Goal: Find specific page/section: Find specific page/section

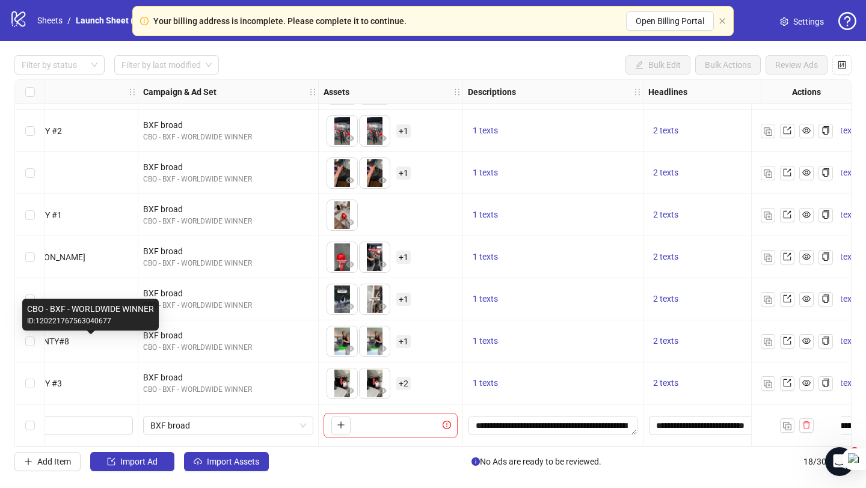
scroll to position [420, 479]
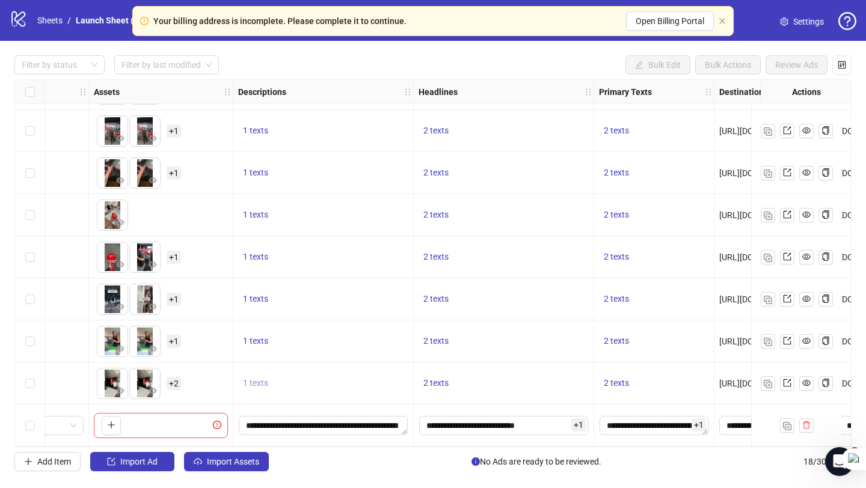
click at [254, 378] on span "1 texts" at bounding box center [255, 383] width 25 height 10
click at [250, 405] on div "**********" at bounding box center [323, 426] width 180 height 42
click at [435, 378] on span "2 texts" at bounding box center [435, 383] width 25 height 10
click at [622, 370] on icon "caret-right" at bounding box center [624, 369] width 4 height 6
click at [412, 405] on div "**********" at bounding box center [323, 426] width 180 height 42
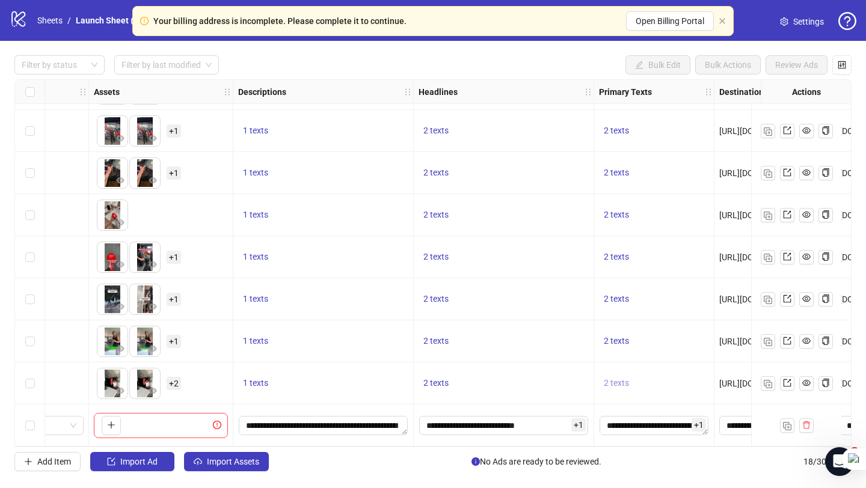
click at [612, 378] on span "2 texts" at bounding box center [616, 383] width 25 height 10
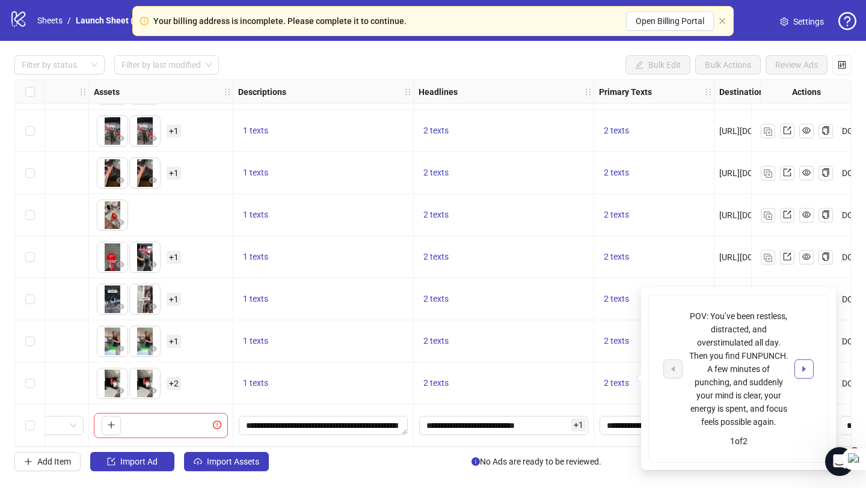
click at [809, 373] on button "button" at bounding box center [803, 368] width 19 height 19
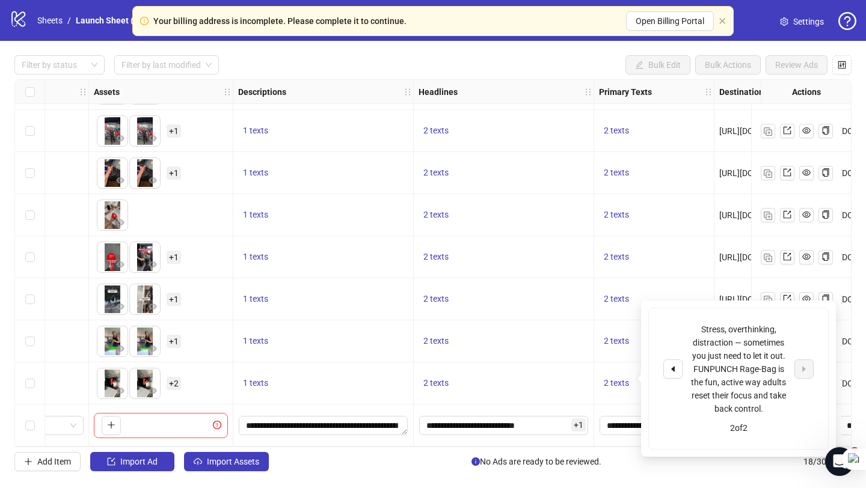
click at [556, 362] on div "2 texts" at bounding box center [504, 383] width 180 height 42
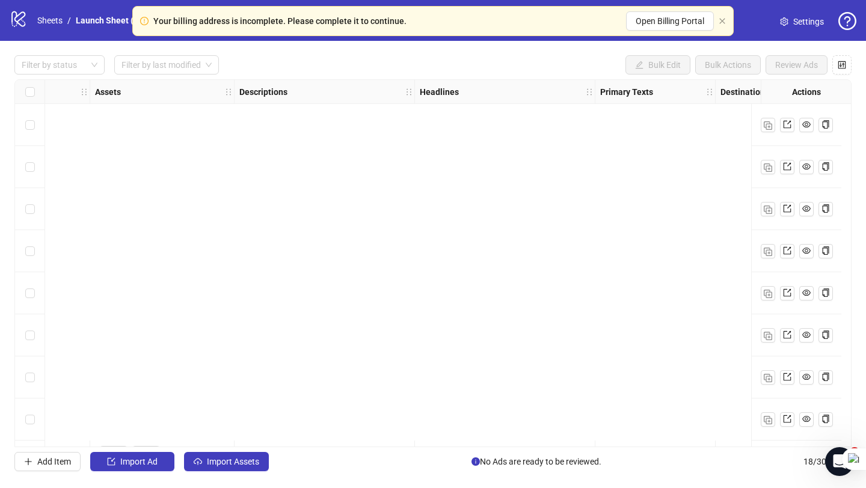
scroll to position [420, 478]
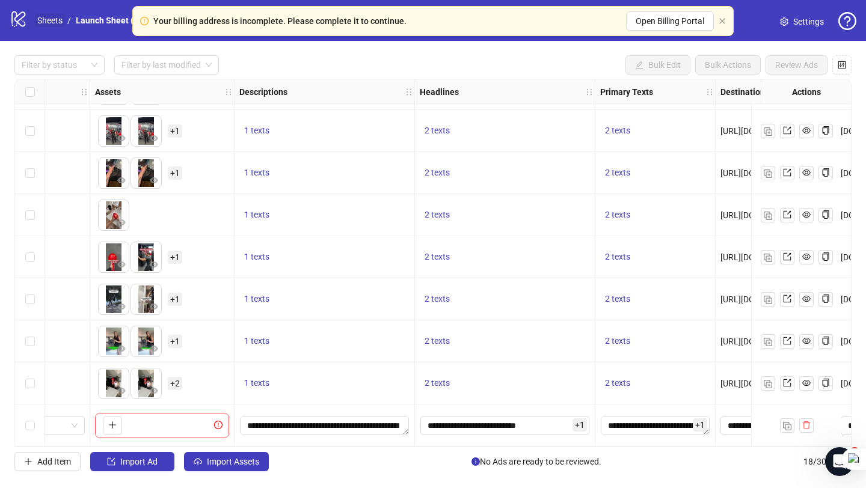
click at [55, 21] on link "Sheets" at bounding box center [50, 20] width 30 height 13
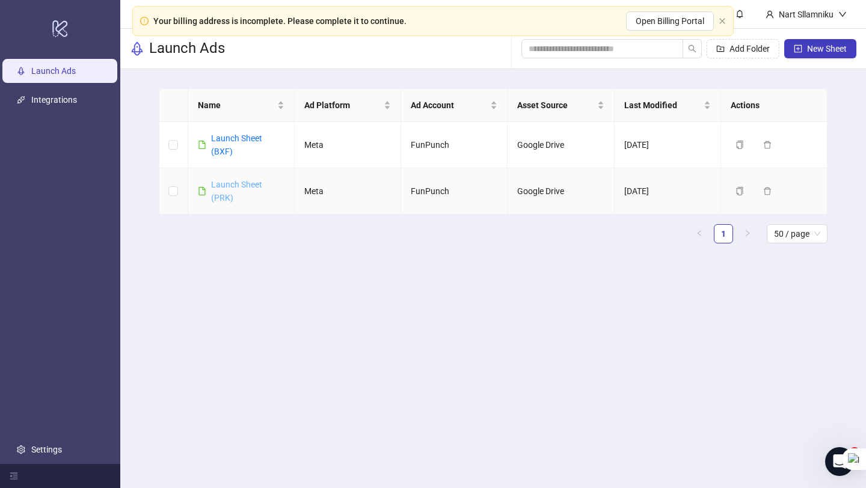
click at [222, 187] on link "Launch Sheet (PRK)" at bounding box center [236, 191] width 51 height 23
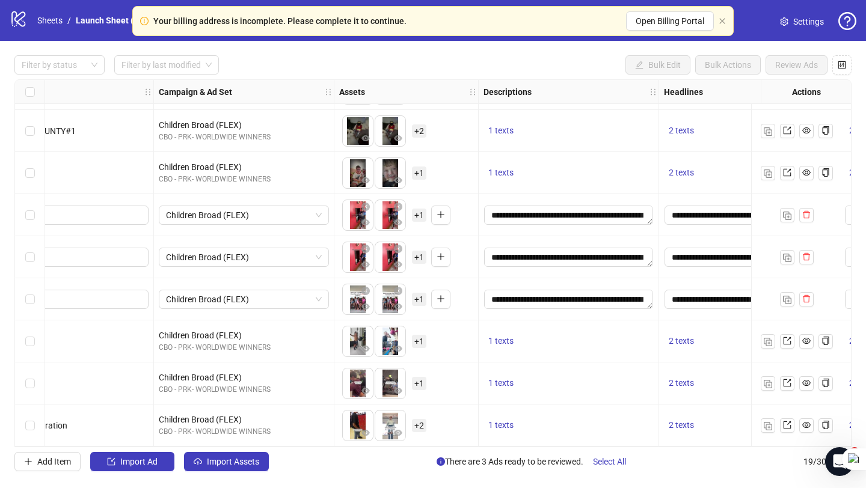
scroll to position [462, 324]
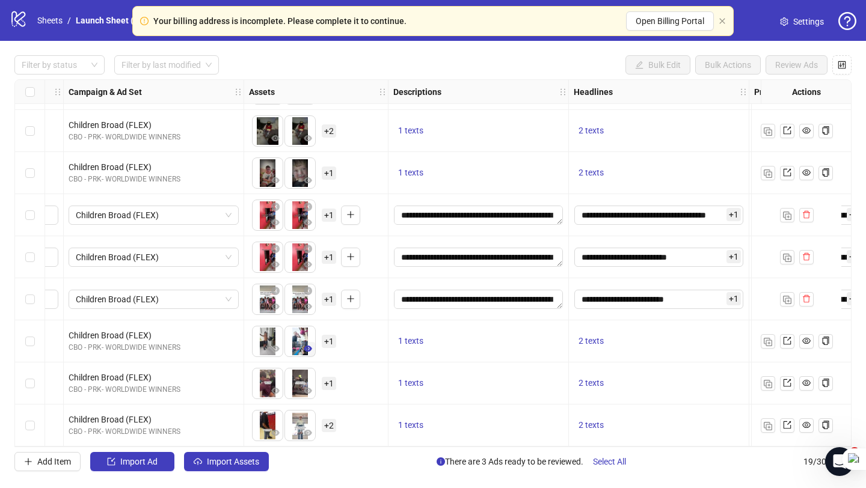
click at [306, 346] on icon "eye" at bounding box center [308, 349] width 8 height 6
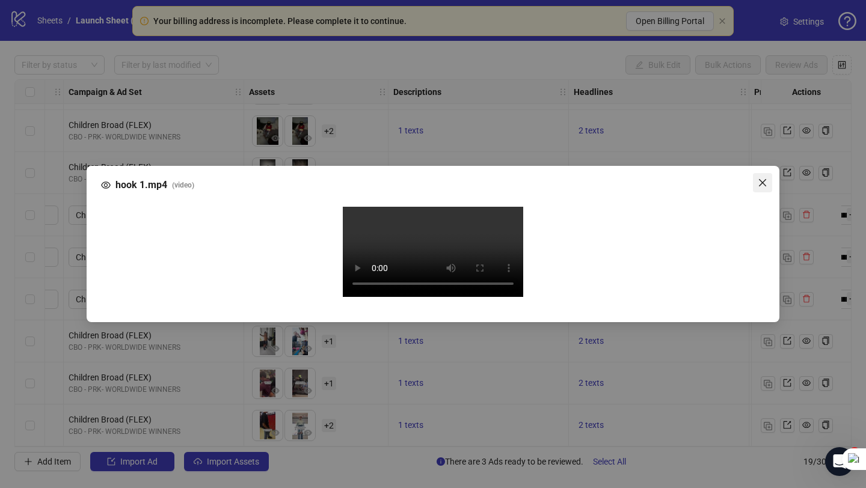
click at [763, 179] on icon "close" at bounding box center [762, 182] width 7 height 7
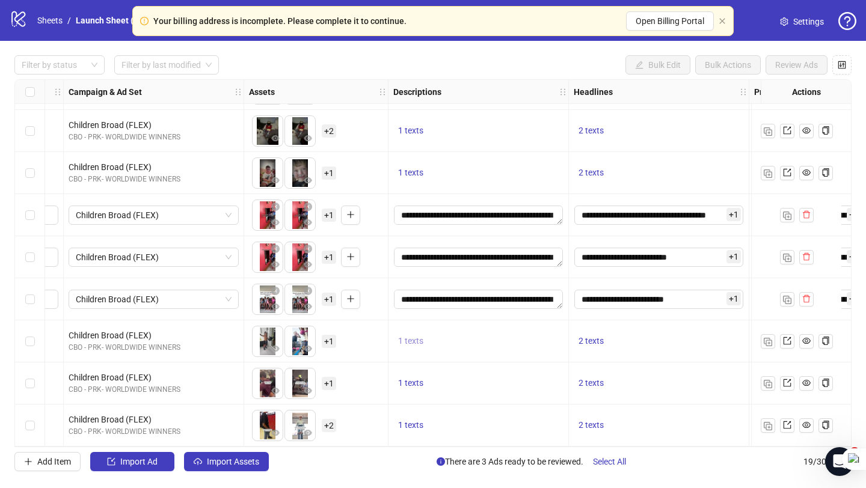
click at [412, 336] on span "1 texts" at bounding box center [410, 341] width 25 height 10
click at [661, 376] on div "2 texts" at bounding box center [658, 383] width 170 height 14
click at [592, 336] on span "2 texts" at bounding box center [590, 341] width 25 height 10
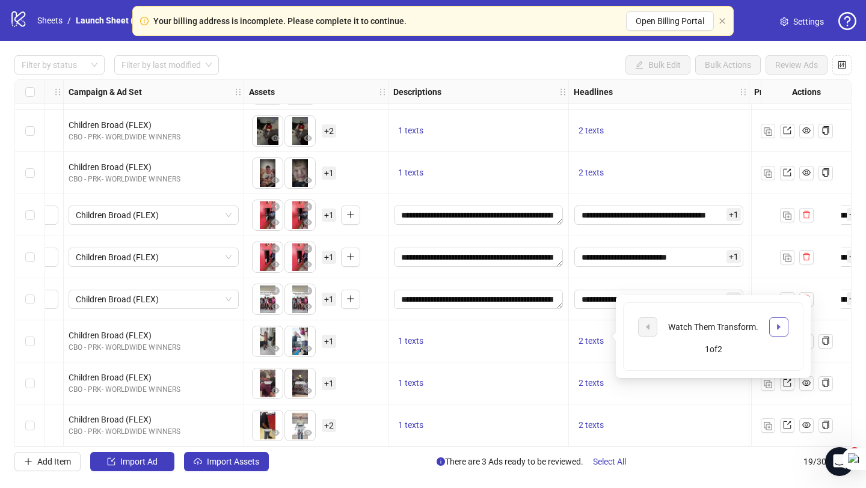
click at [779, 329] on icon "caret-right" at bounding box center [778, 327] width 8 height 8
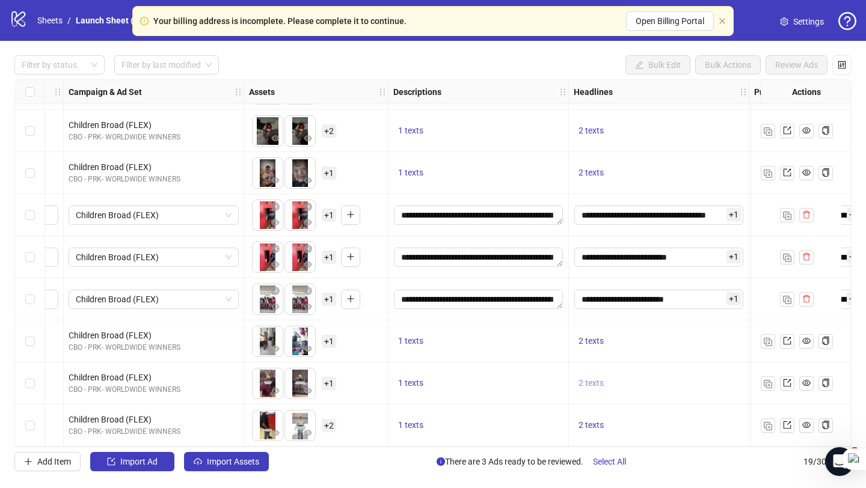
click at [573, 376] on button "2 texts" at bounding box center [590, 383] width 35 height 14
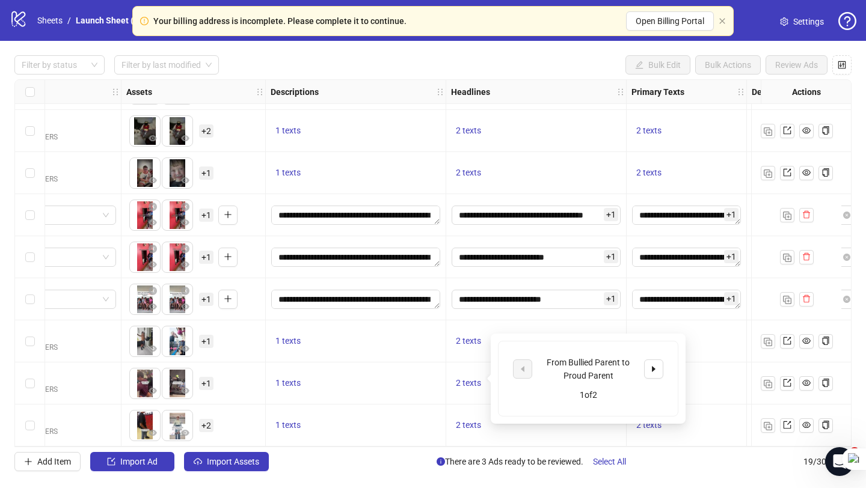
scroll to position [462, 449]
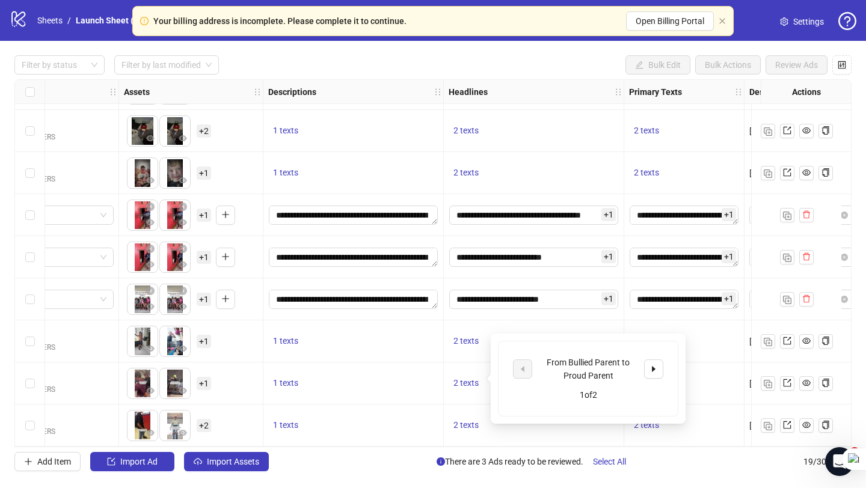
click at [596, 306] on div "**********" at bounding box center [534, 299] width 180 height 42
click at [644, 336] on span "2 texts" at bounding box center [646, 341] width 25 height 10
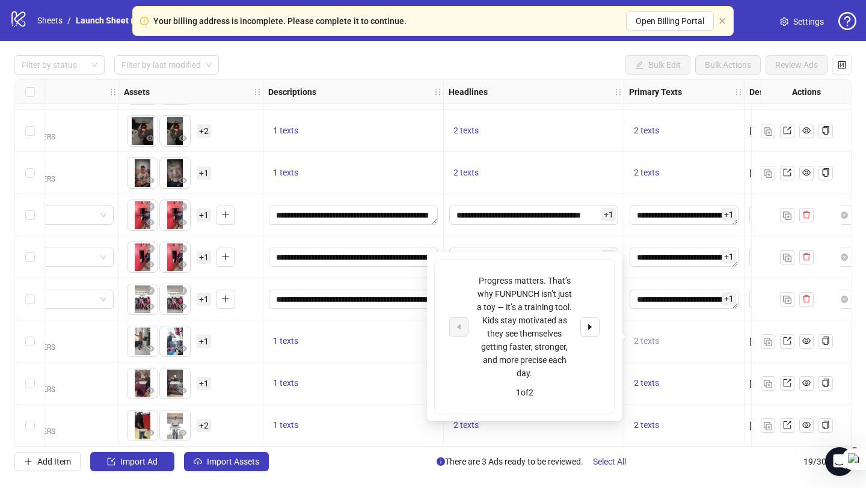
click at [644, 336] on span "2 texts" at bounding box center [646, 341] width 25 height 10
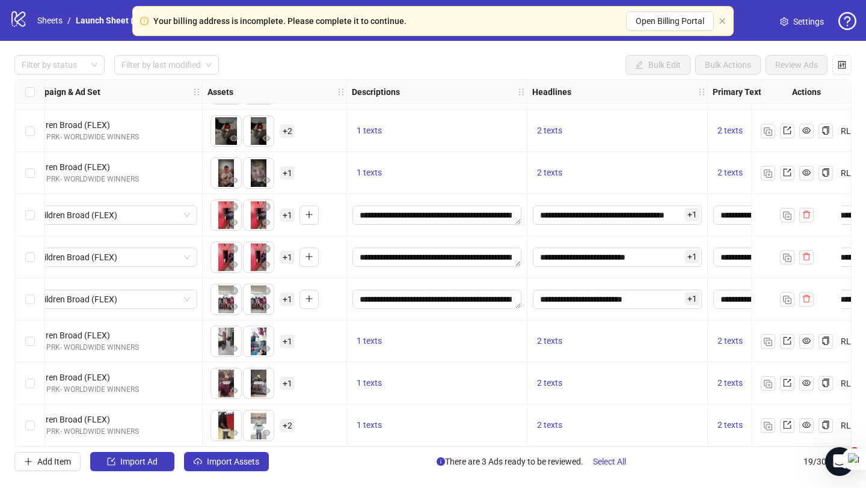
scroll to position [462, 253]
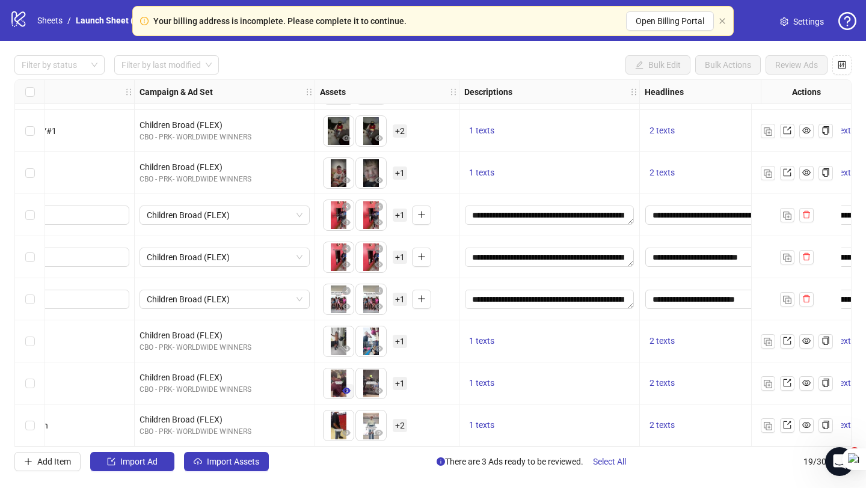
click at [344, 388] on icon "eye" at bounding box center [346, 391] width 8 height 6
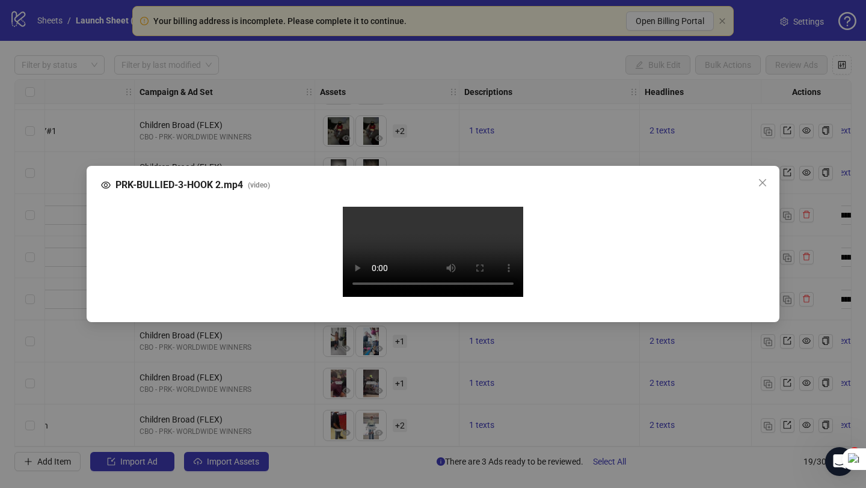
click at [586, 301] on div "Your browser does not support the video tag." at bounding box center [433, 254] width 644 height 94
click at [761, 173] on button "Close" at bounding box center [762, 182] width 19 height 19
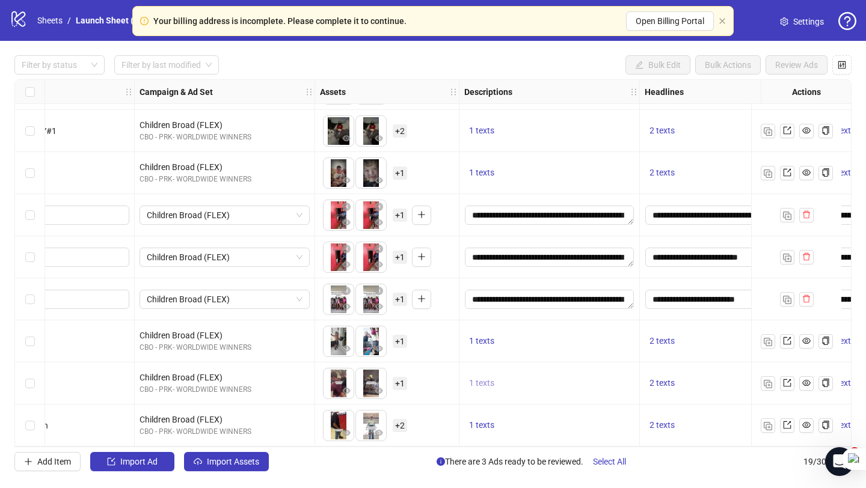
click at [483, 379] on span "1 texts" at bounding box center [481, 383] width 25 height 10
click at [447, 385] on div "To pick up a draggable item, press the space bar. While dragging, use the arrow…" at bounding box center [387, 383] width 134 height 37
click at [656, 379] on span "2 texts" at bounding box center [661, 383] width 25 height 10
click at [605, 373] on span "button" at bounding box center [605, 369] width 8 height 10
click at [684, 376] on div "2 texts" at bounding box center [729, 383] width 170 height 14
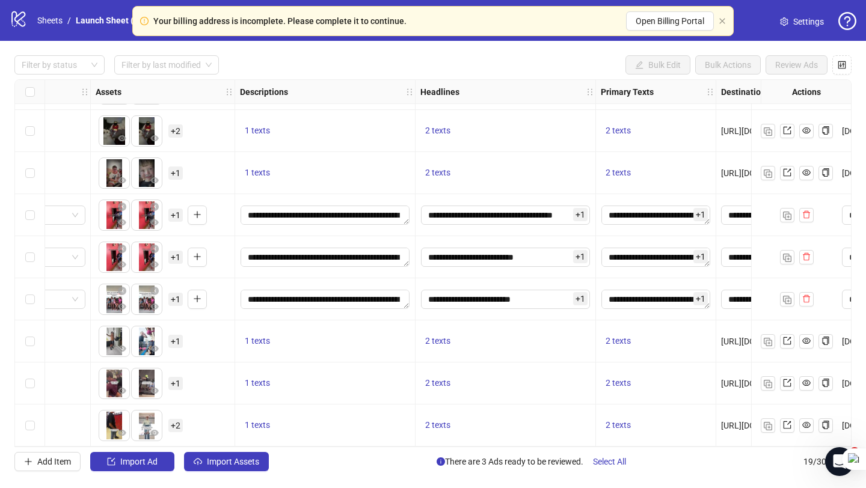
scroll to position [462, 482]
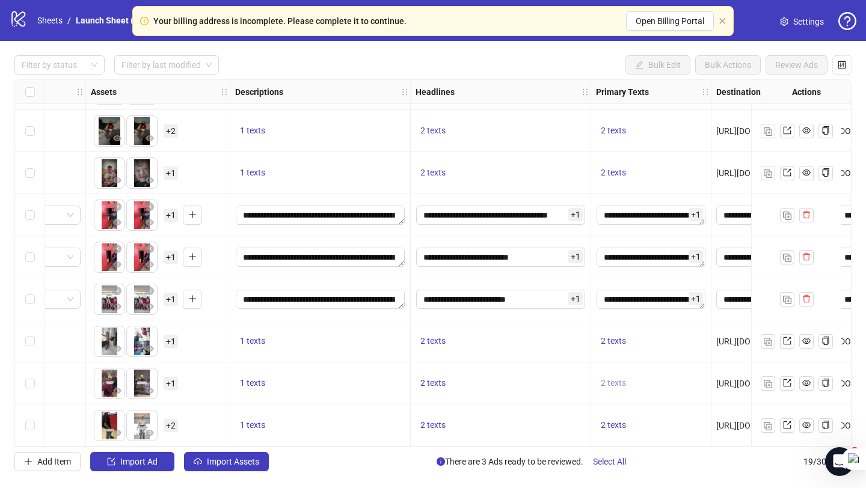
click at [619, 378] on span "2 texts" at bounding box center [613, 383] width 25 height 10
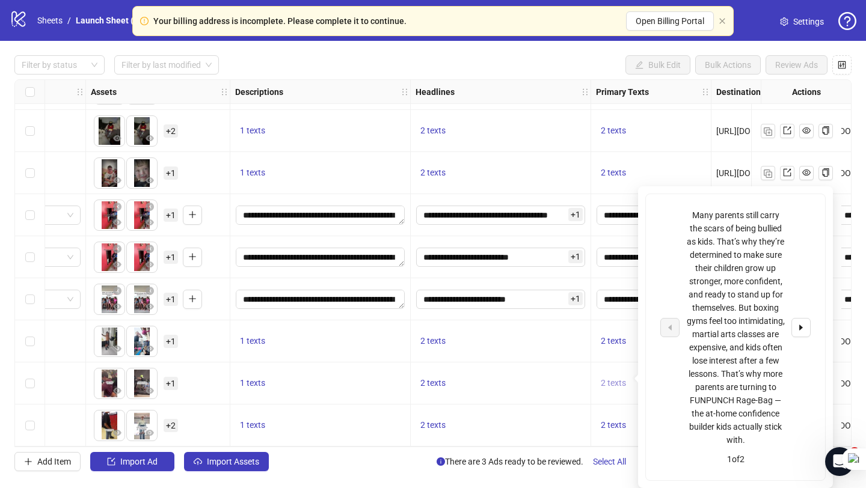
click at [599, 376] on button "2 texts" at bounding box center [613, 383] width 35 height 14
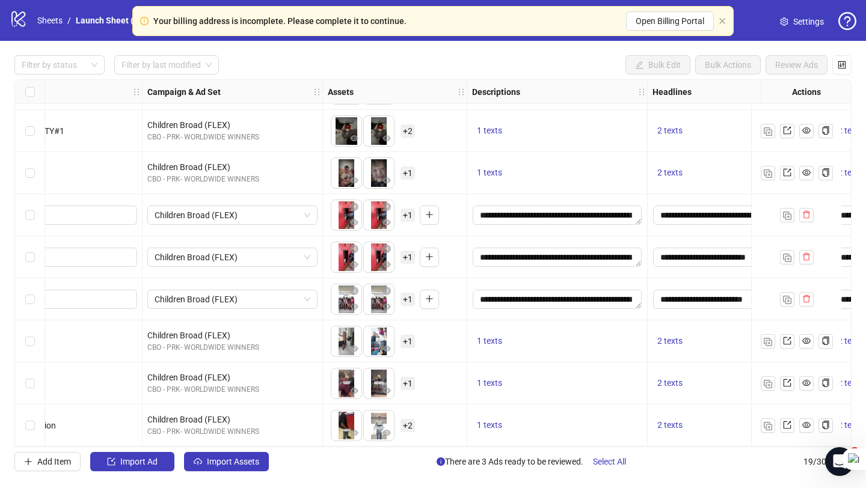
scroll to position [462, 231]
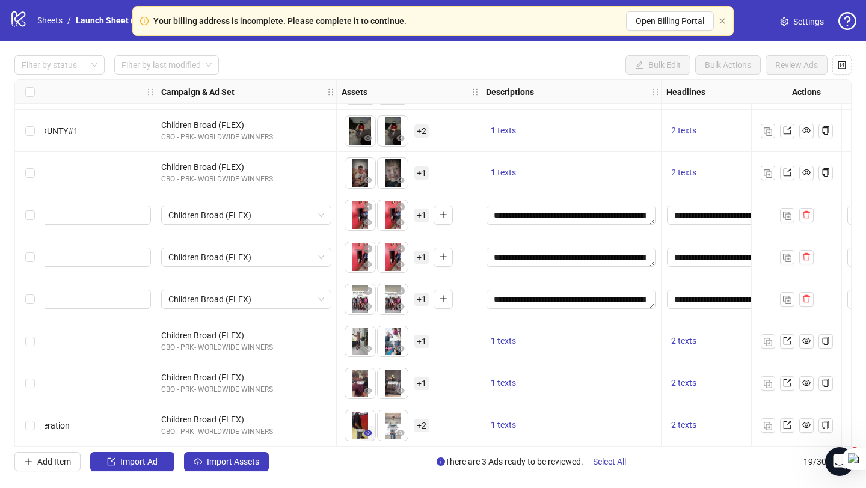
click at [367, 429] on icon "eye" at bounding box center [368, 433] width 8 height 8
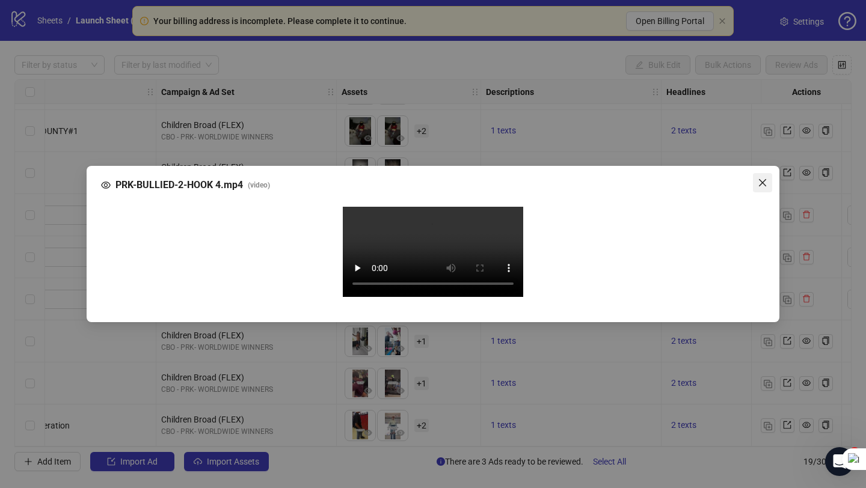
click at [759, 178] on icon "close" at bounding box center [762, 183] width 10 height 10
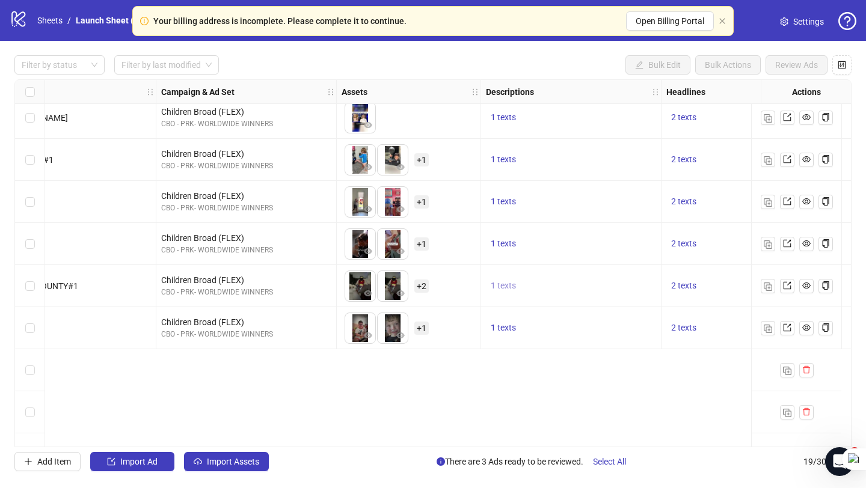
scroll to position [0, 231]
